Goal: Obtain resource: Obtain resource

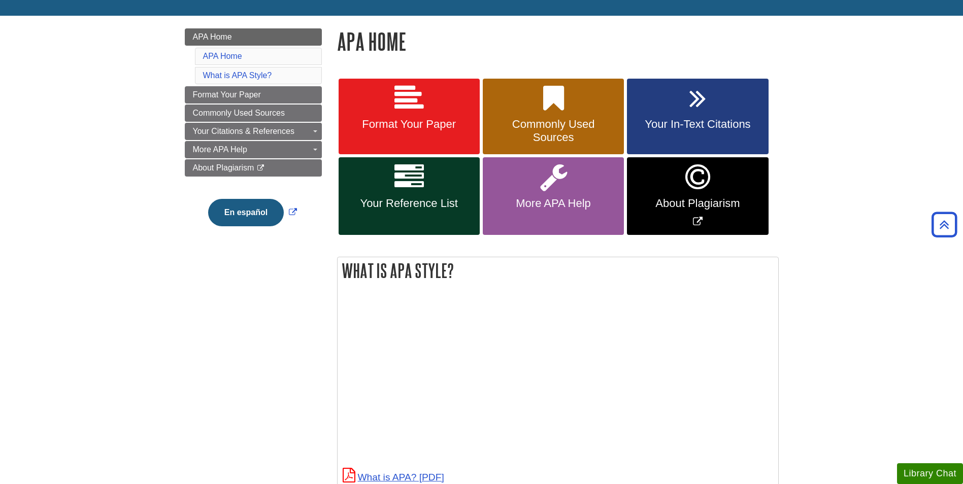
scroll to position [130, 0]
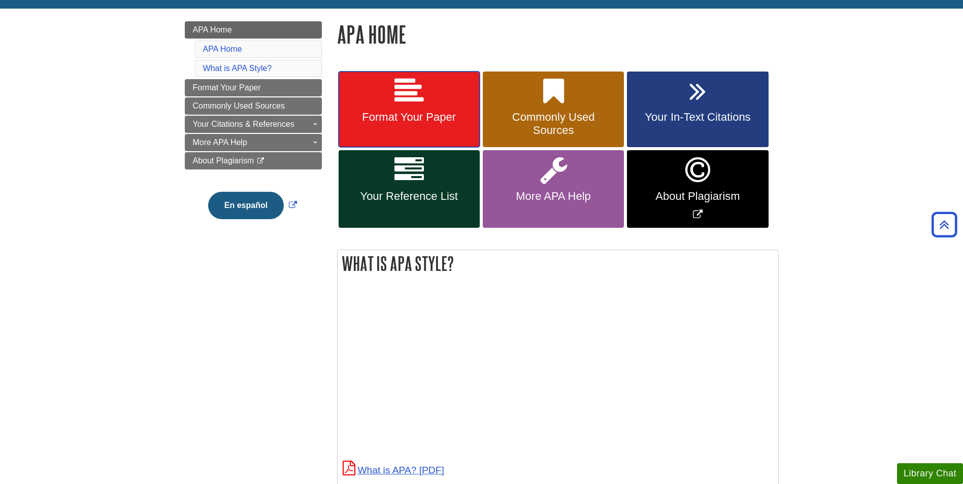
click at [419, 88] on icon at bounding box center [408, 91] width 29 height 29
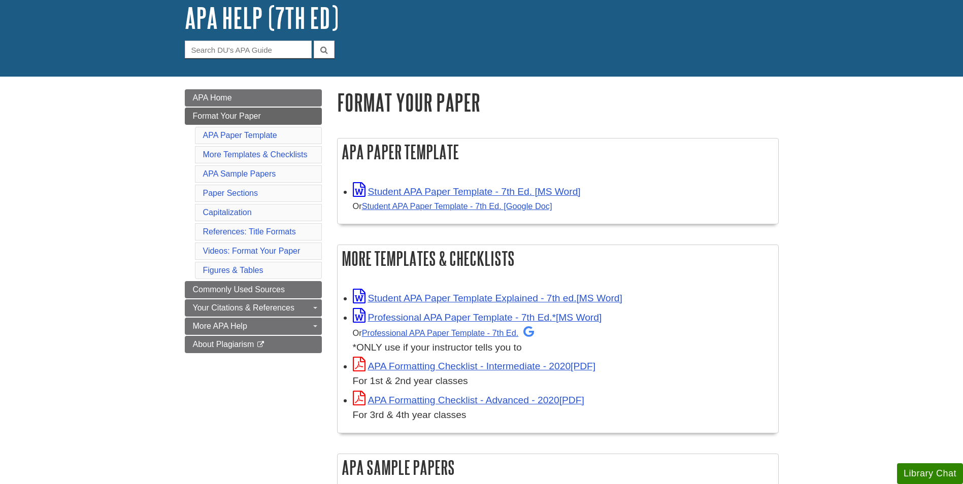
scroll to position [111, 0]
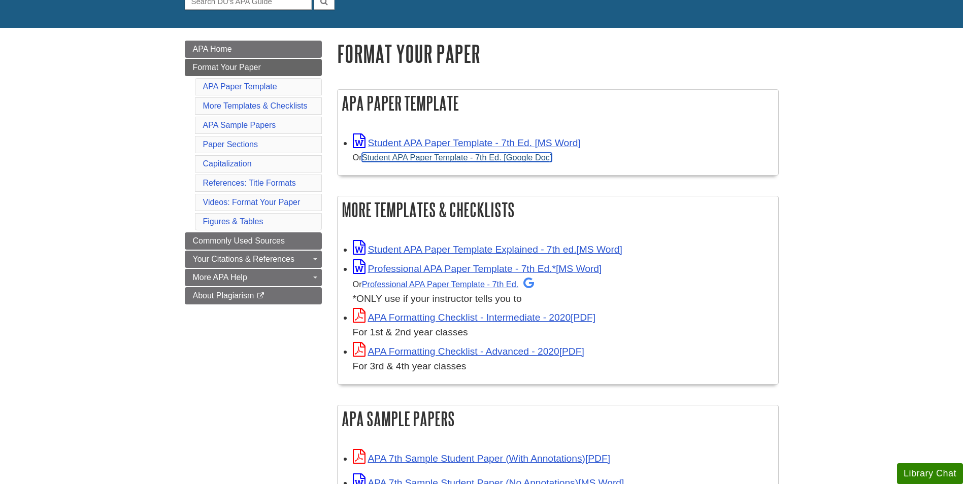
click at [512, 156] on link "Student APA Paper Template - 7th Ed. [Google Doc]" at bounding box center [457, 157] width 190 height 9
